Goal: Task Accomplishment & Management: Manage account settings

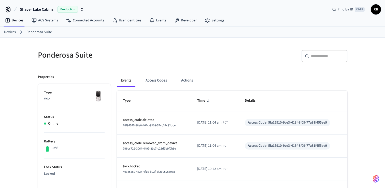
click at [14, 33] on link "Devices" at bounding box center [10, 32] width 12 height 5
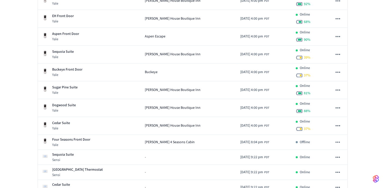
scroll to position [127, 0]
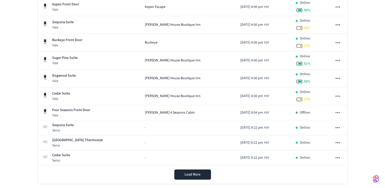
click at [264, 111] on span "PDT" at bounding box center [266, 112] width 5 height 5
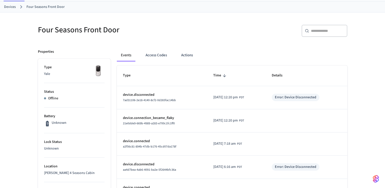
scroll to position [127, 0]
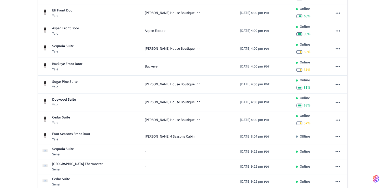
scroll to position [76, 0]
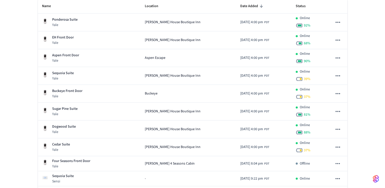
click at [145, 93] on span "Buckeye" at bounding box center [151, 93] width 13 height 5
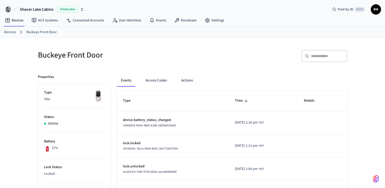
click at [147, 78] on button "Access Codes" at bounding box center [156, 80] width 30 height 12
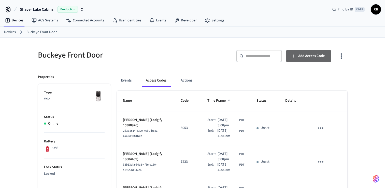
click at [309, 57] on span "Add Access Code" at bounding box center [311, 56] width 27 height 7
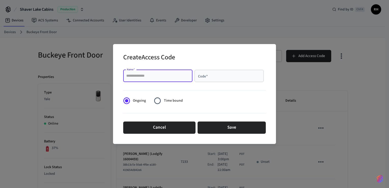
click at [161, 77] on input "Name   *" at bounding box center [157, 75] width 63 height 5
type input "*********"
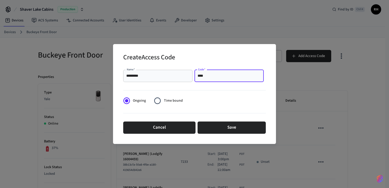
type input "****"
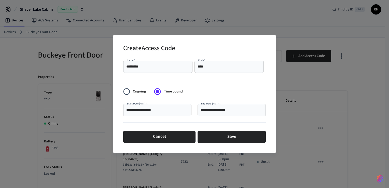
click at [147, 111] on input "**********" at bounding box center [157, 109] width 62 height 5
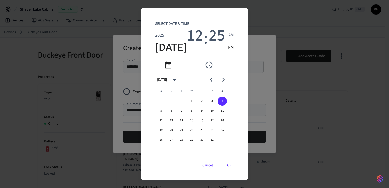
click at [227, 166] on button "OK" at bounding box center [229, 165] width 17 height 12
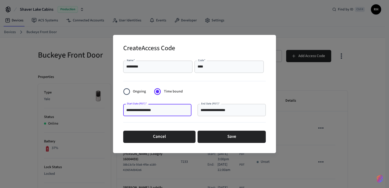
click at [236, 107] on input "**********" at bounding box center [231, 109] width 62 height 5
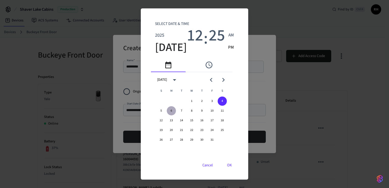
click at [173, 110] on button "6" at bounding box center [171, 110] width 9 height 9
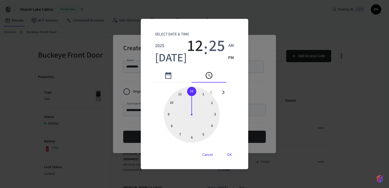
click at [194, 51] on span "12" at bounding box center [195, 46] width 16 height 19
click at [183, 96] on div at bounding box center [192, 114] width 56 height 56
type input "**********"
click at [195, 91] on div at bounding box center [192, 114] width 56 height 56
click at [227, 155] on button "OK" at bounding box center [229, 155] width 17 height 12
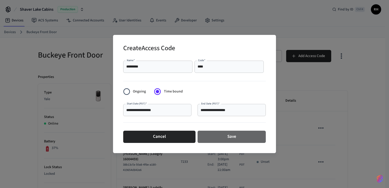
click at [223, 136] on button "Save" at bounding box center [231, 136] width 68 height 12
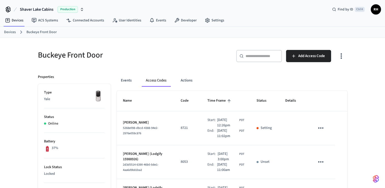
click at [12, 32] on link "Devices" at bounding box center [10, 32] width 12 height 5
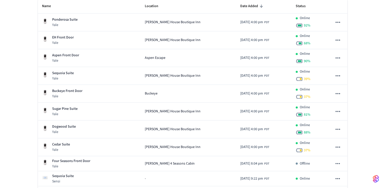
scroll to position [127, 0]
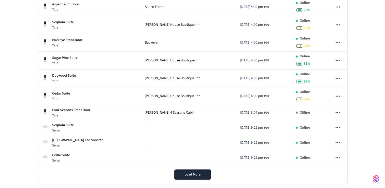
click at [207, 114] on td "[PERSON_NAME] 4 Seasons Cabin" at bounding box center [188, 112] width 95 height 15
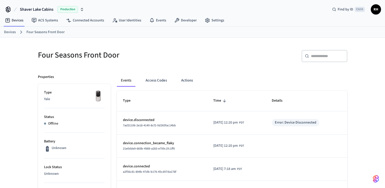
click at [158, 78] on button "Access Codes" at bounding box center [156, 80] width 30 height 12
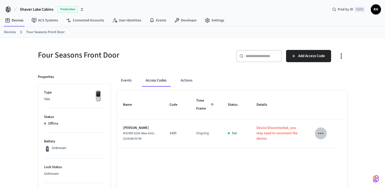
click at [319, 133] on icon "sticky table" at bounding box center [320, 133] width 5 height 1
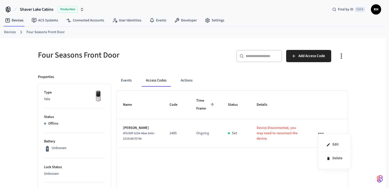
click at [328, 157] on icon at bounding box center [328, 158] width 2 height 3
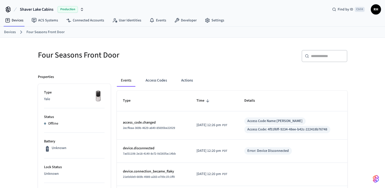
click at [153, 77] on button "Access Codes" at bounding box center [156, 80] width 30 height 12
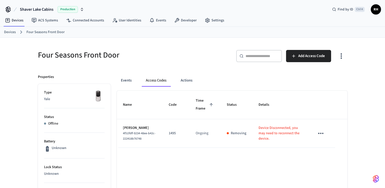
click at [9, 33] on link "Devices" at bounding box center [10, 32] width 12 height 5
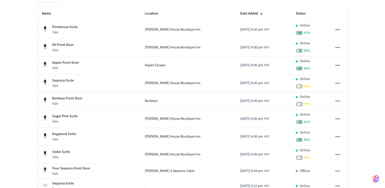
scroll to position [76, 0]
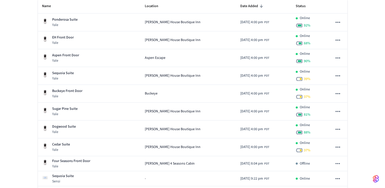
click at [339, 162] on icon "sticky table" at bounding box center [337, 163] width 7 height 7
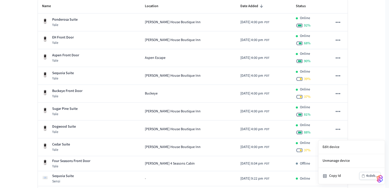
click at [361, 113] on div at bounding box center [194, 94] width 389 height 188
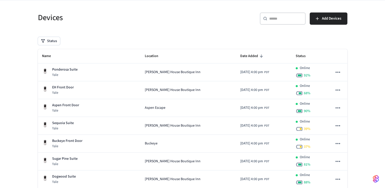
scroll to position [102, 0]
